Goal: Find specific fact: Find specific fact

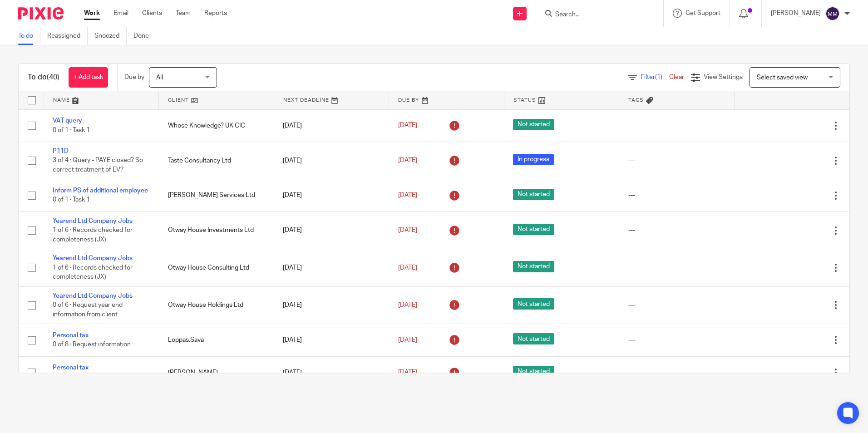
drag, startPoint x: 181, startPoint y: 102, endPoint x: 213, endPoint y: 102, distance: 31.8
click at [181, 102] on link at bounding box center [216, 100] width 115 height 18
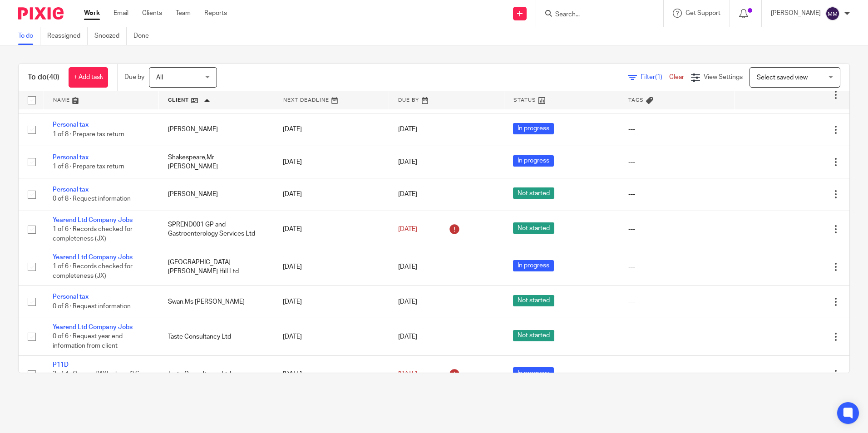
scroll to position [971, 0]
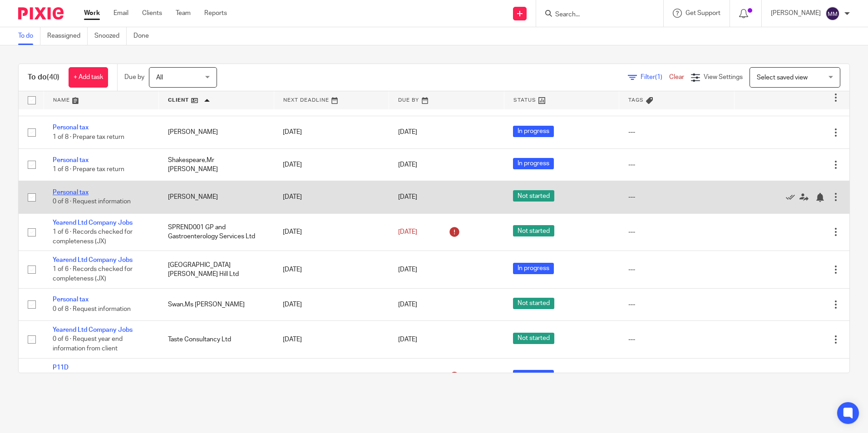
click at [72, 196] on link "Personal tax" at bounding box center [71, 192] width 36 height 6
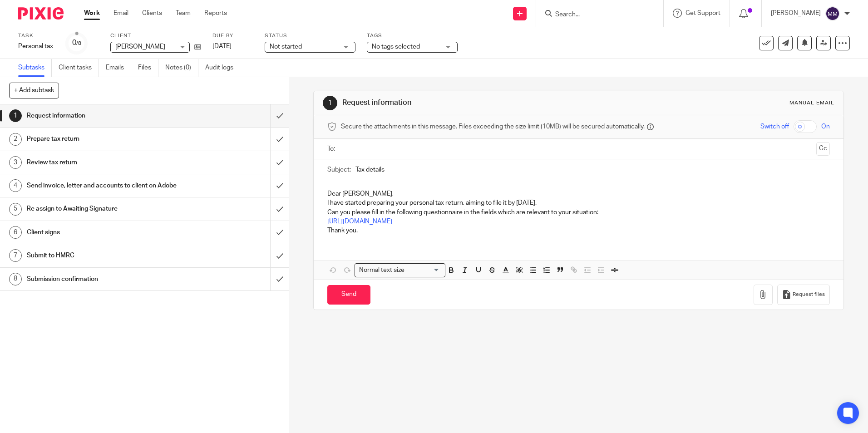
click at [572, 17] on input "Search" at bounding box center [595, 15] width 82 height 8
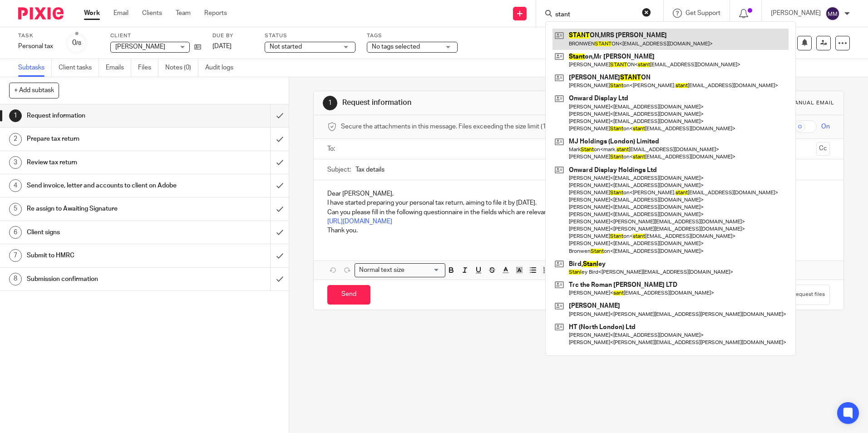
type input "stant"
click at [595, 43] on link at bounding box center [671, 39] width 236 height 21
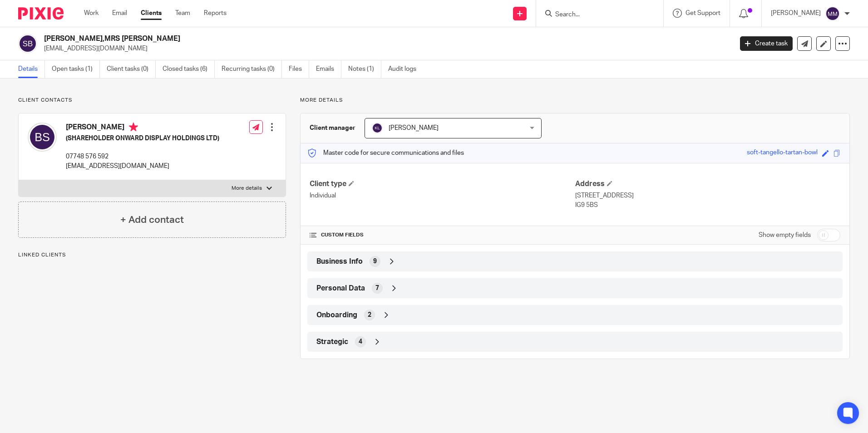
click at [430, 258] on div "Business Info 9" at bounding box center [575, 261] width 522 height 15
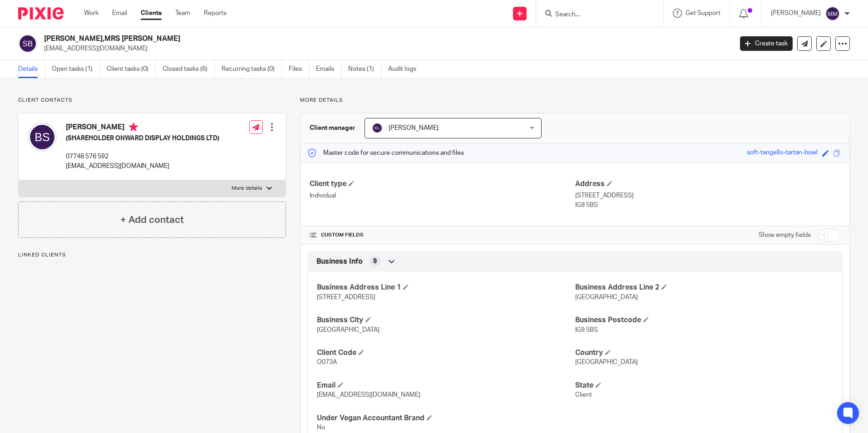
click at [437, 259] on div "Business Info 9" at bounding box center [575, 261] width 522 height 15
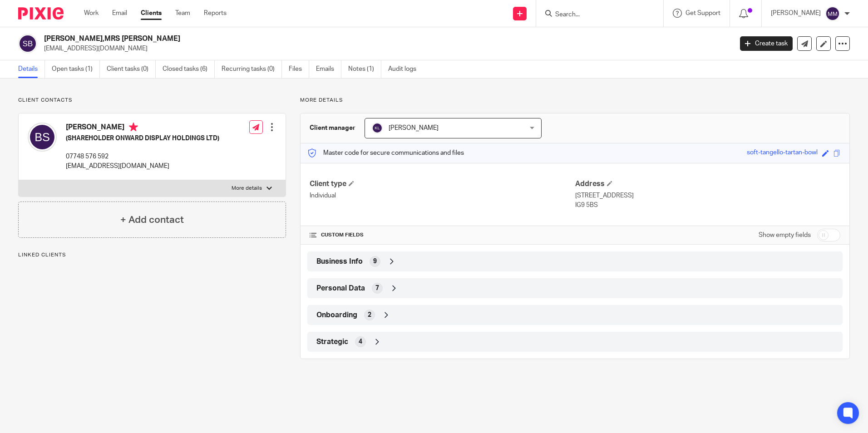
click at [428, 283] on div "Personal Data 7" at bounding box center [575, 288] width 522 height 15
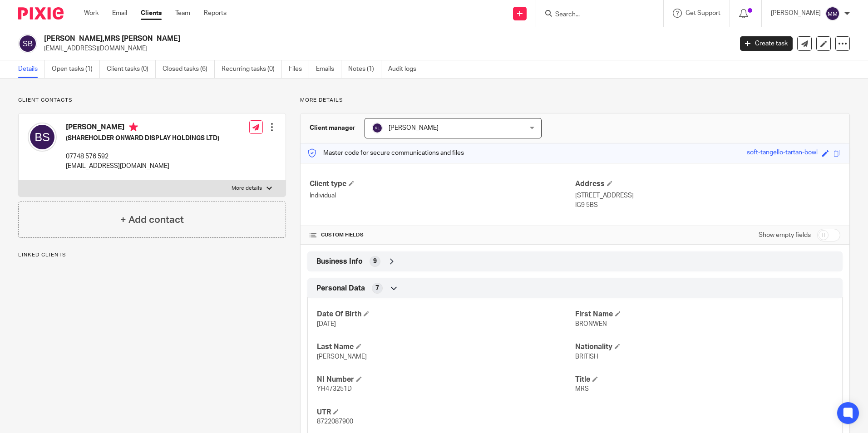
click at [428, 283] on div "Personal Data 7" at bounding box center [575, 288] width 522 height 15
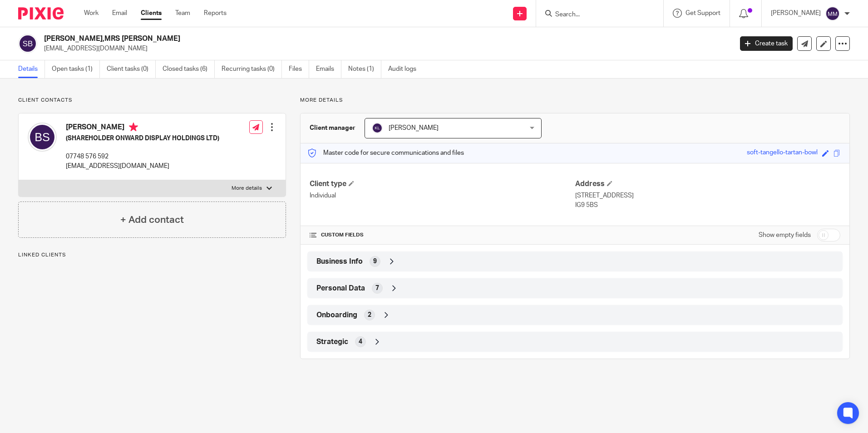
click at [41, 7] on div at bounding box center [37, 13] width 75 height 27
click at [43, 8] on img at bounding box center [40, 13] width 45 height 12
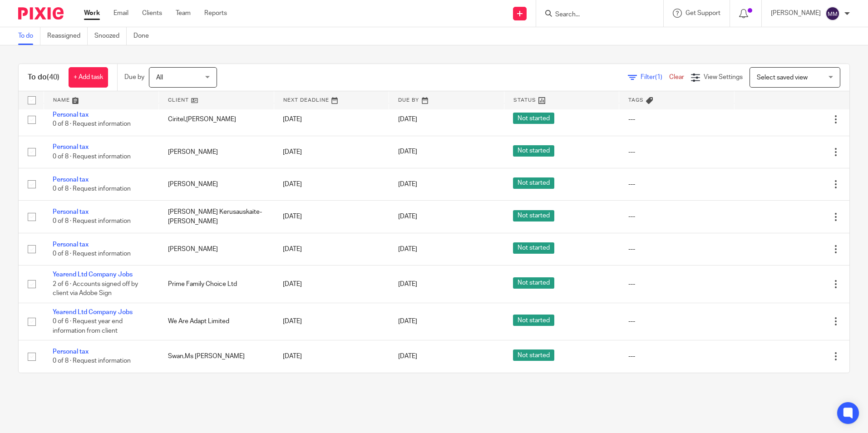
scroll to position [1111, 0]
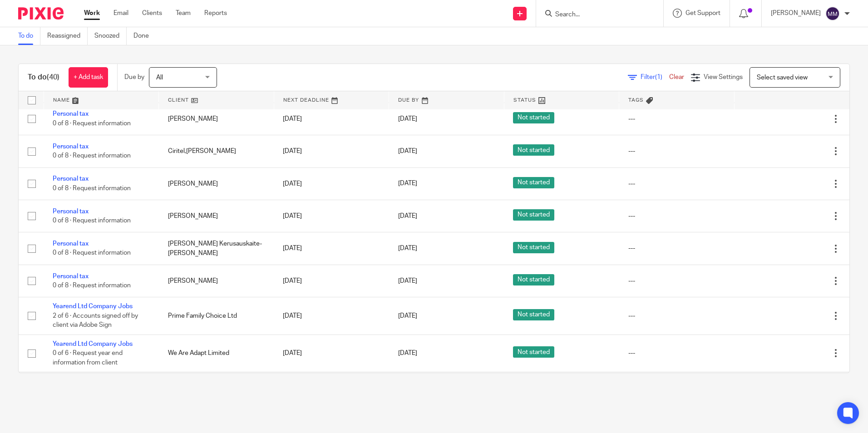
click at [588, 18] on input "Search" at bounding box center [595, 15] width 82 height 8
click at [598, 15] on input "Search" at bounding box center [595, 15] width 82 height 8
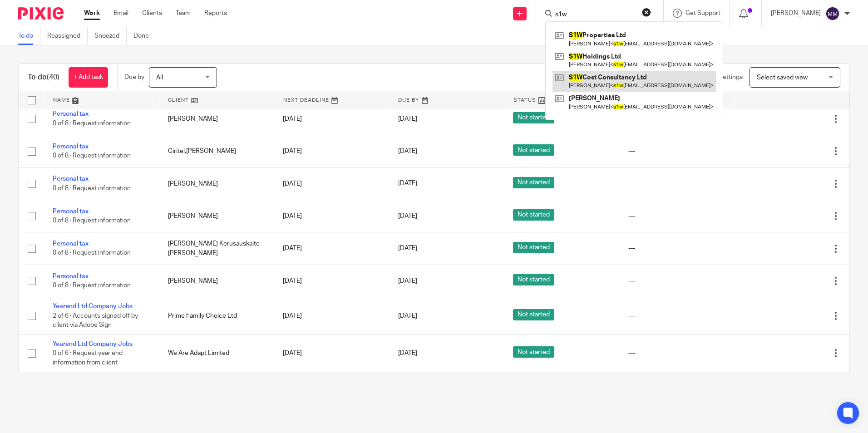
type input "s1w"
click at [594, 82] on link at bounding box center [634, 81] width 163 height 21
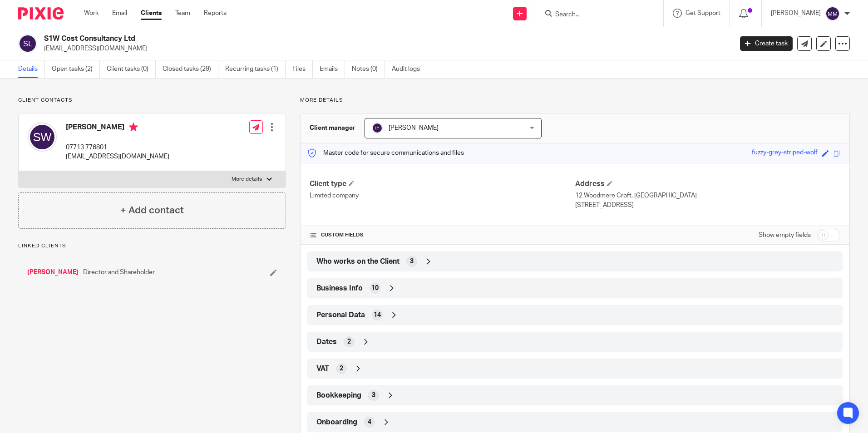
drag, startPoint x: 571, startPoint y: 194, endPoint x: 687, endPoint y: 205, distance: 115.8
click at [687, 205] on div "Address [STREET_ADDRESS] [STREET_ADDRESS]" at bounding box center [707, 194] width 265 height 30
copy div "[STREET_ADDRESS]"
